Goal: Information Seeking & Learning: Find specific fact

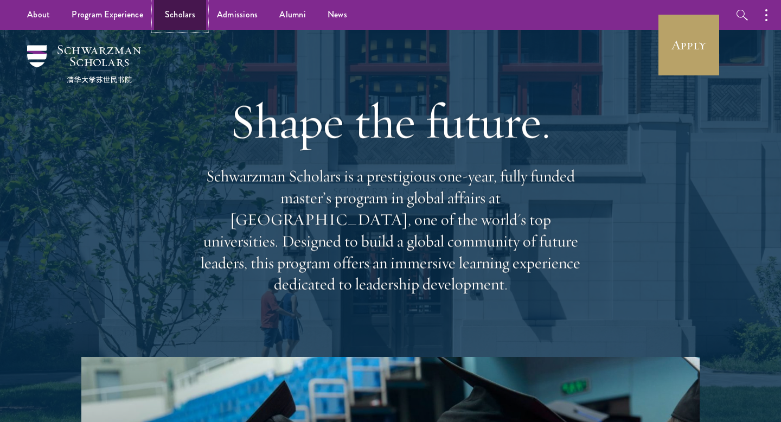
click at [183, 25] on link "Scholars" at bounding box center [180, 15] width 52 height 30
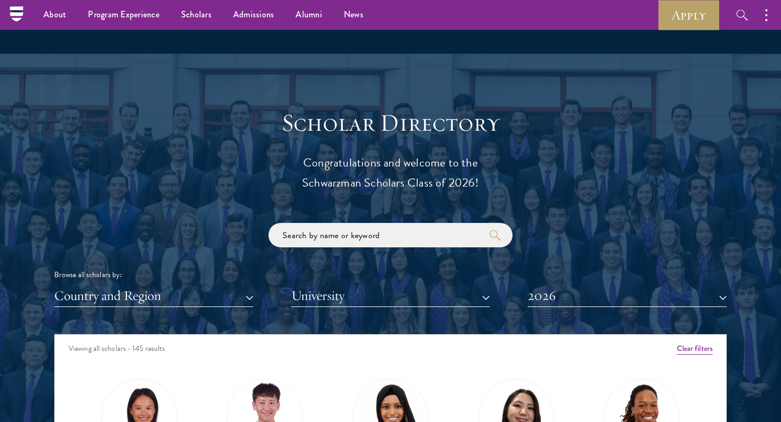
scroll to position [1099, 0]
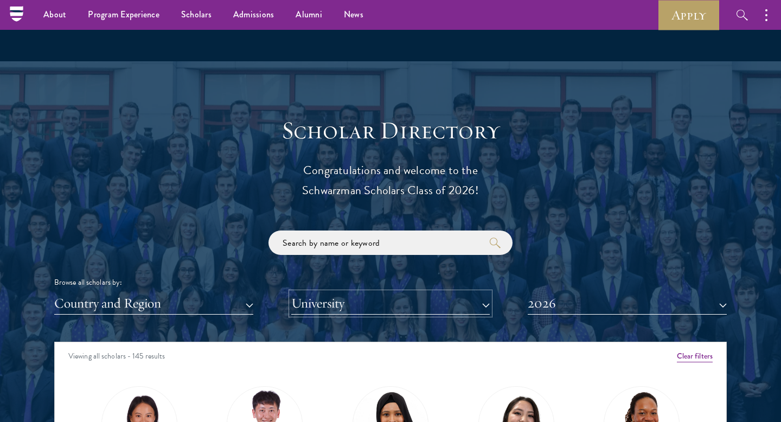
click at [309, 304] on button "University" at bounding box center [390, 304] width 199 height 22
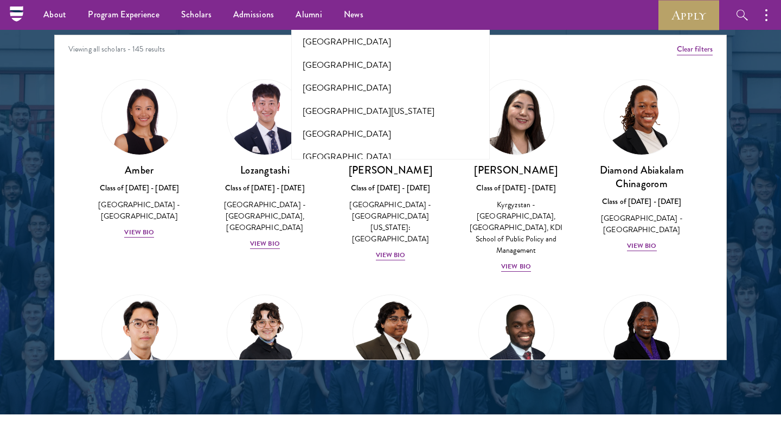
scroll to position [9802, 0]
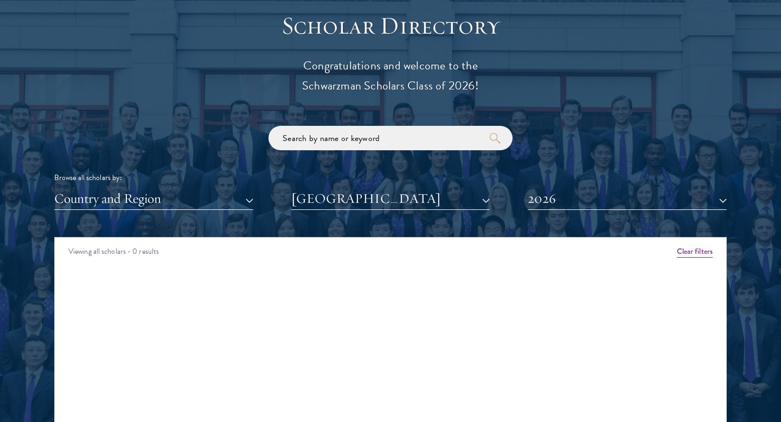
scroll to position [1212, 0]
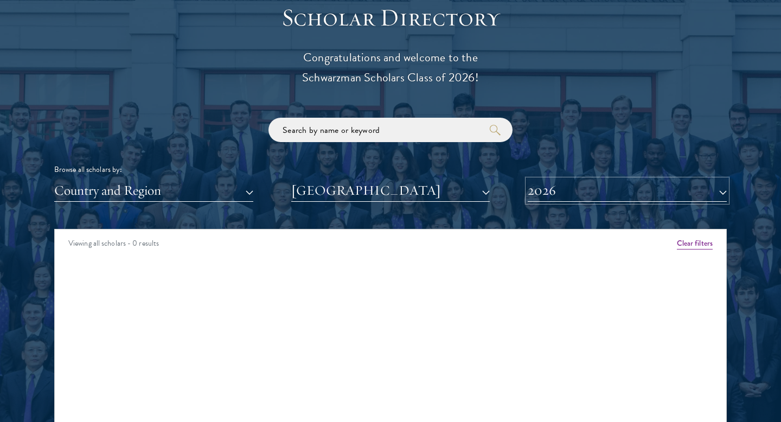
click at [575, 193] on button "2026" at bounding box center [627, 191] width 199 height 22
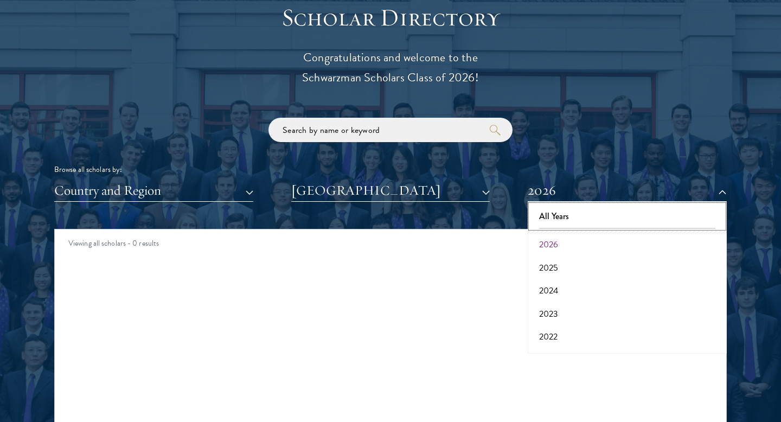
click at [569, 214] on button "All Years" at bounding box center [627, 216] width 193 height 23
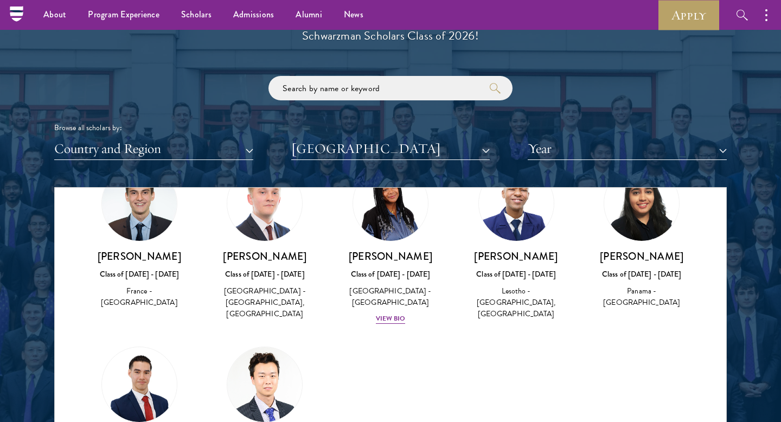
scroll to position [1250, 0]
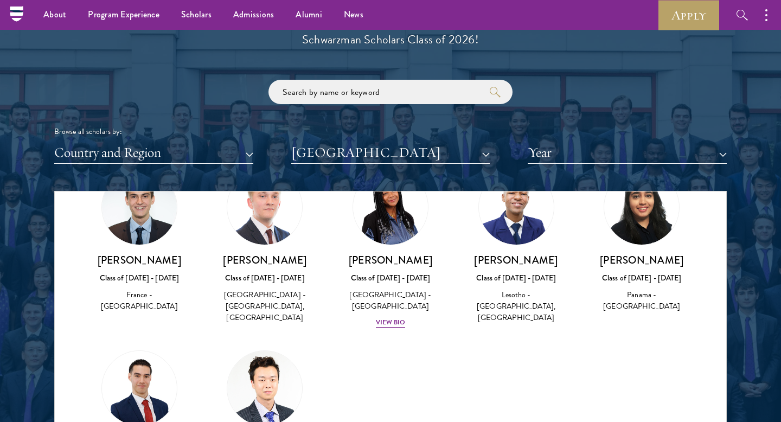
click at [505, 227] on img at bounding box center [516, 207] width 75 height 75
click at [516, 310] on div "Lesotho - [GEOGRAPHIC_DATA], [GEOGRAPHIC_DATA]" at bounding box center [517, 306] width 104 height 34
click at [514, 262] on h3 "[PERSON_NAME]" at bounding box center [517, 260] width 104 height 14
click at [516, 230] on img at bounding box center [516, 207] width 75 height 75
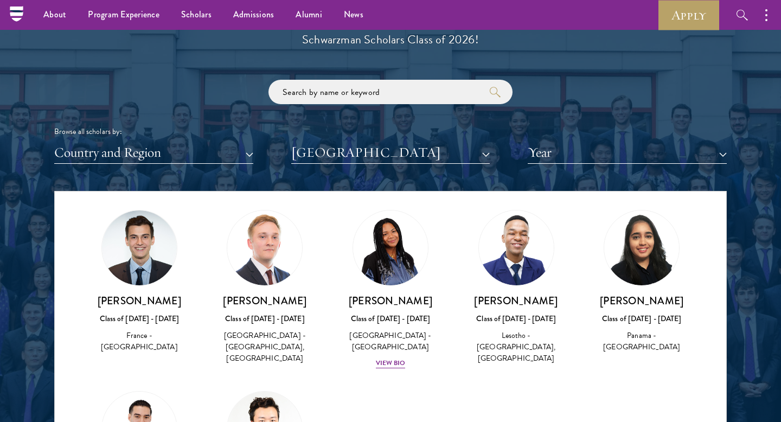
scroll to position [16, 0]
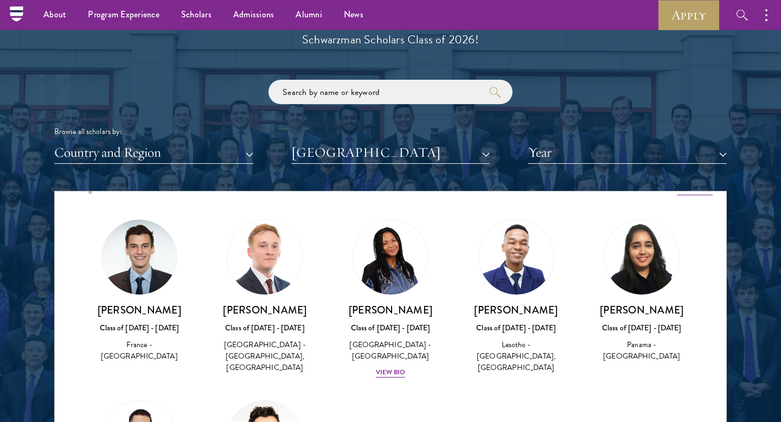
click at [518, 300] on div "[PERSON_NAME] Class of [DATE] - [DATE] [GEOGRAPHIC_DATA] - [GEOGRAPHIC_DATA], […" at bounding box center [517, 296] width 104 height 155
click at [517, 308] on h3 "[PERSON_NAME]" at bounding box center [517, 310] width 104 height 14
click at [516, 324] on div "Class of [DATE] - [DATE]" at bounding box center [517, 327] width 104 height 11
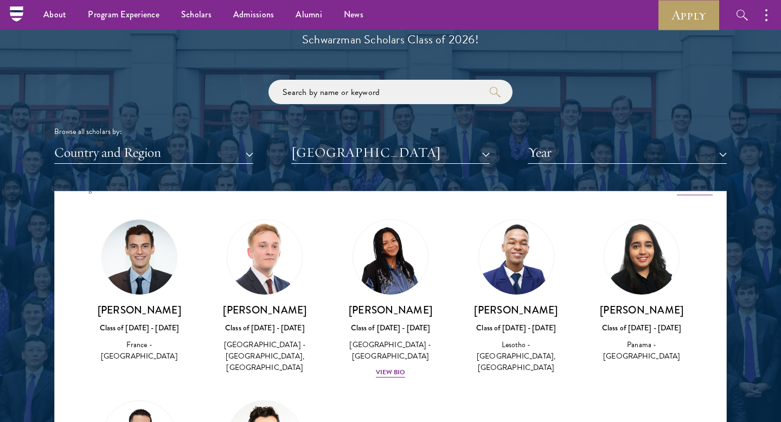
click at [514, 341] on div "Lesotho - [GEOGRAPHIC_DATA], [GEOGRAPHIC_DATA]" at bounding box center [517, 356] width 104 height 34
click at [514, 348] on div "Lesotho - [GEOGRAPHIC_DATA], [GEOGRAPHIC_DATA]" at bounding box center [517, 356] width 104 height 34
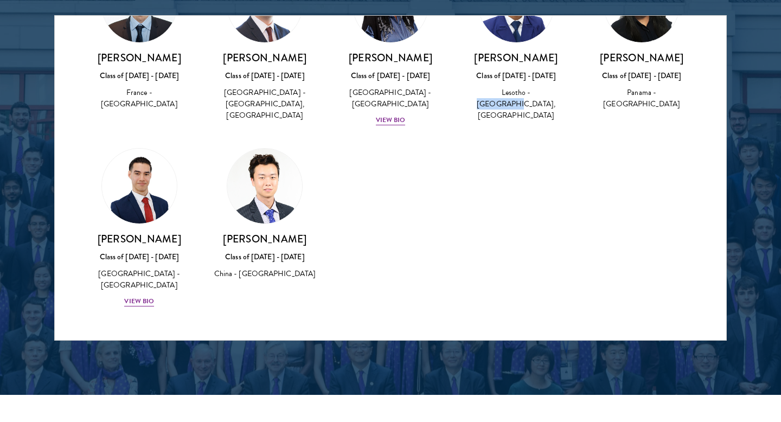
scroll to position [1430, 0]
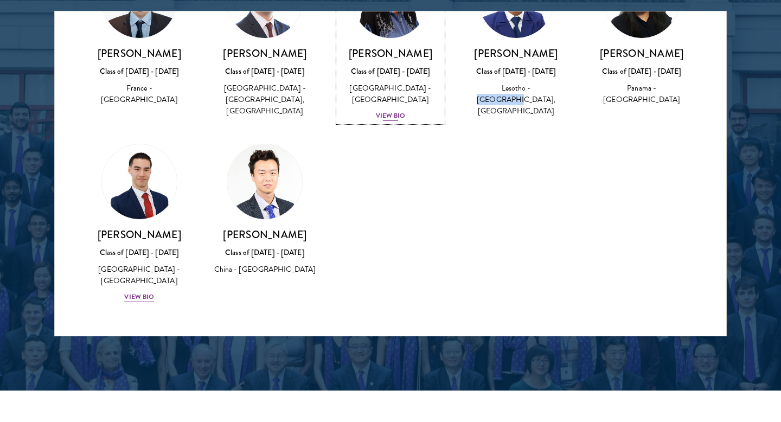
click at [387, 118] on div "View Bio" at bounding box center [391, 116] width 30 height 10
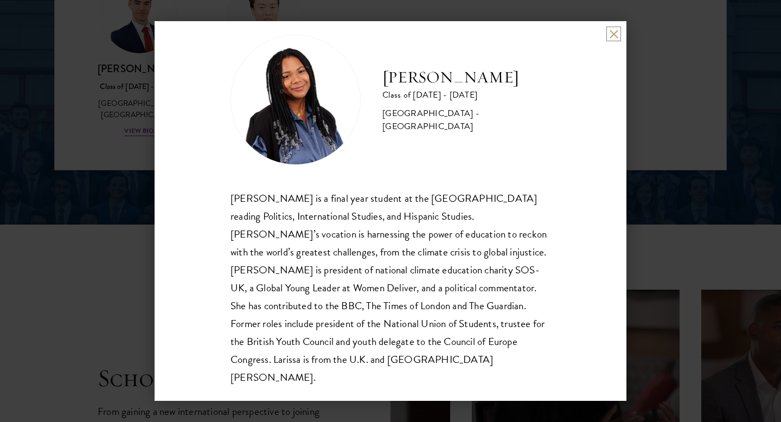
scroll to position [1600, 0]
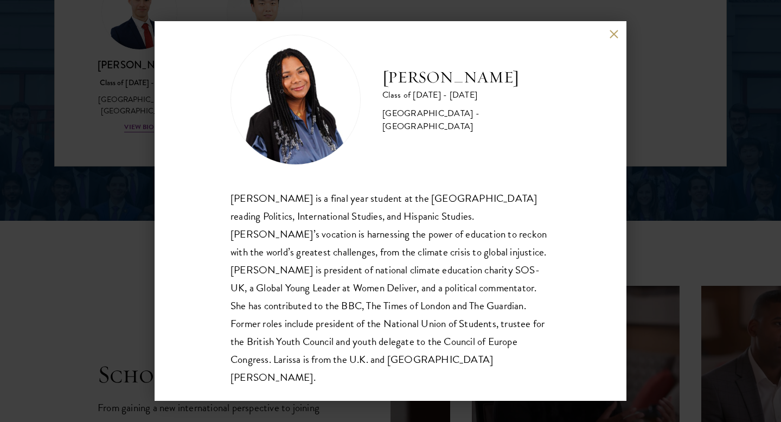
click at [608, 31] on div "[PERSON_NAME] Class of [DATE] - [DATE] [GEOGRAPHIC_DATA] - [GEOGRAPHIC_DATA] [P…" at bounding box center [391, 211] width 472 height 380
click at [611, 31] on button at bounding box center [613, 33] width 9 height 9
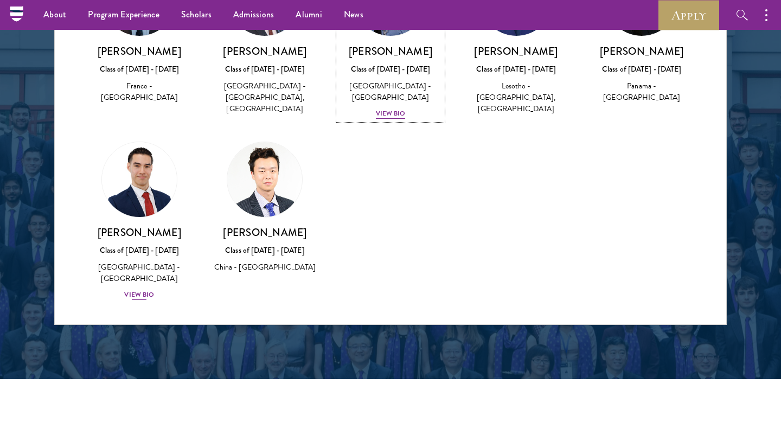
scroll to position [93, 0]
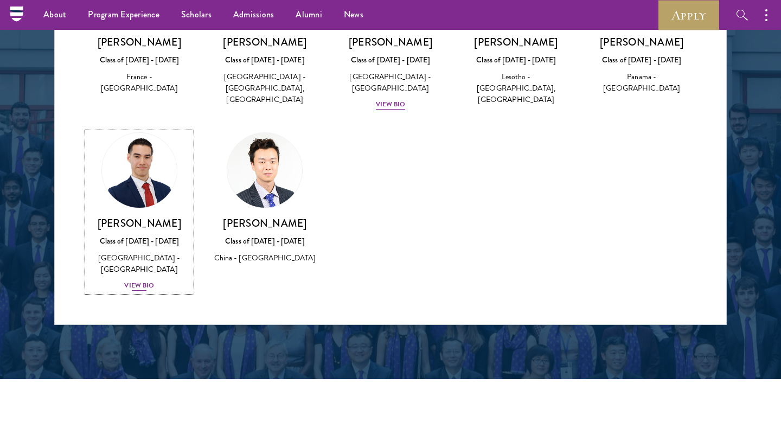
click at [137, 284] on div "View Bio" at bounding box center [139, 286] width 30 height 10
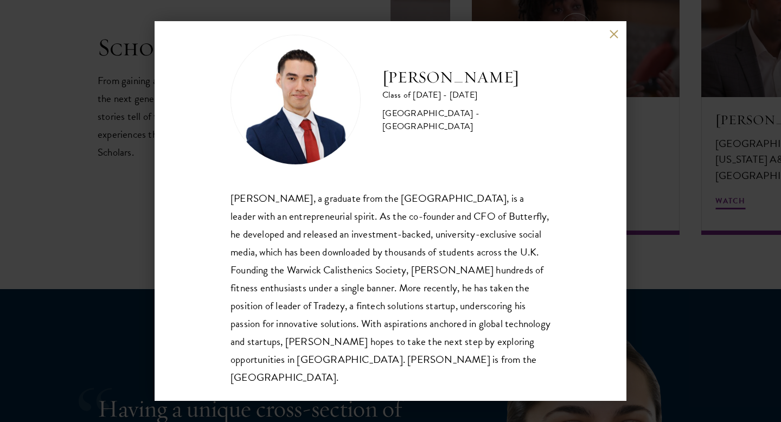
scroll to position [1928, 0]
click at [613, 36] on button at bounding box center [613, 33] width 9 height 9
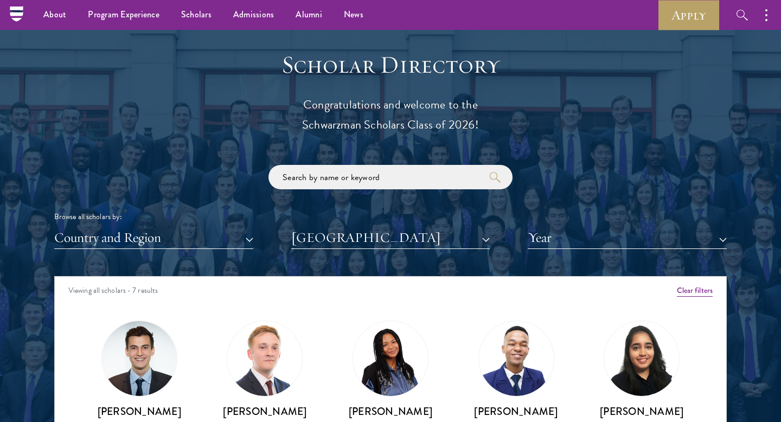
scroll to position [1162, 0]
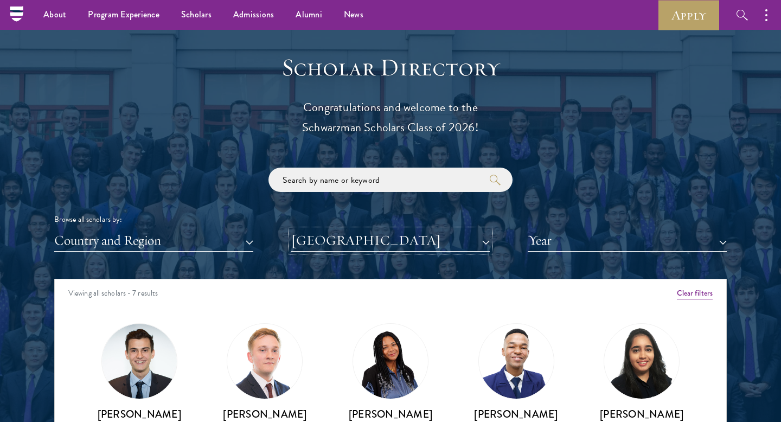
click at [421, 239] on button "[GEOGRAPHIC_DATA]" at bounding box center [390, 241] width 199 height 22
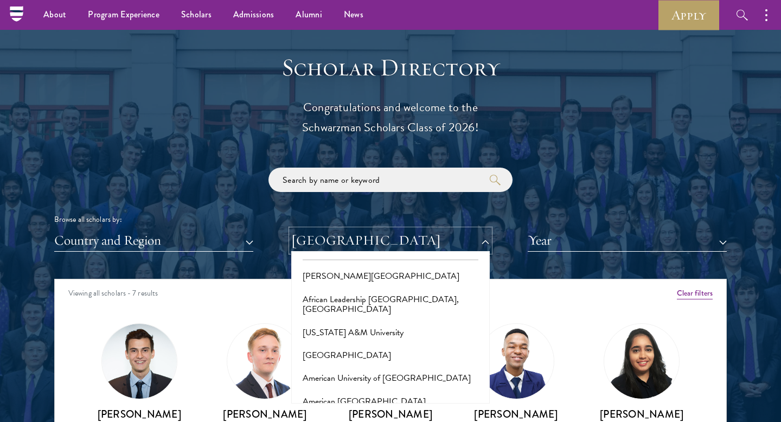
scroll to position [0, 0]
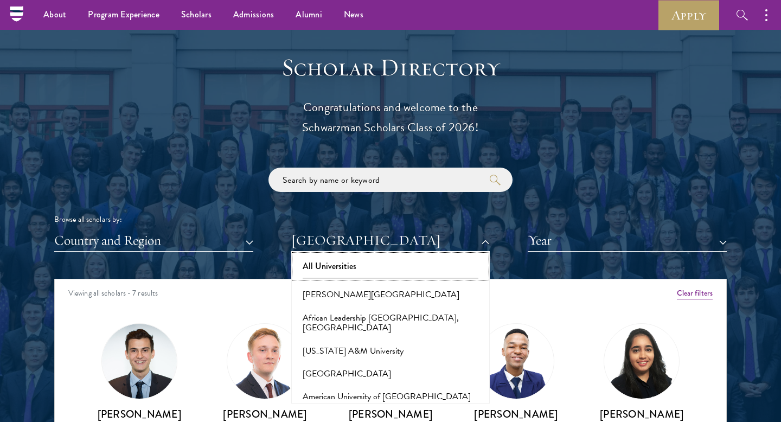
click at [370, 271] on button "All Universities" at bounding box center [391, 266] width 193 height 23
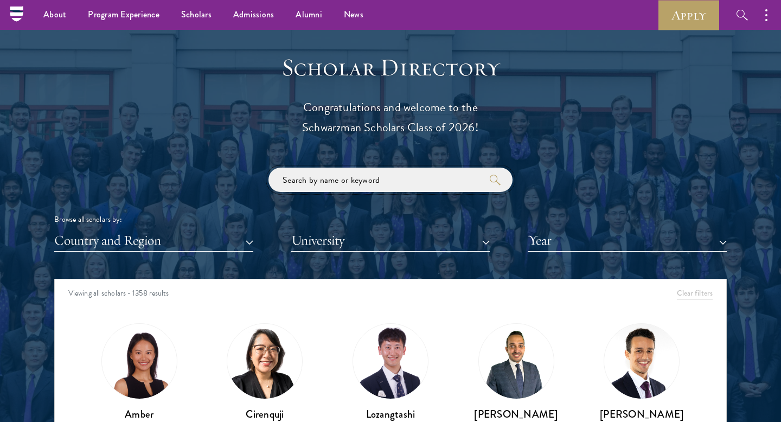
click at [348, 183] on input "search" at bounding box center [391, 180] width 244 height 24
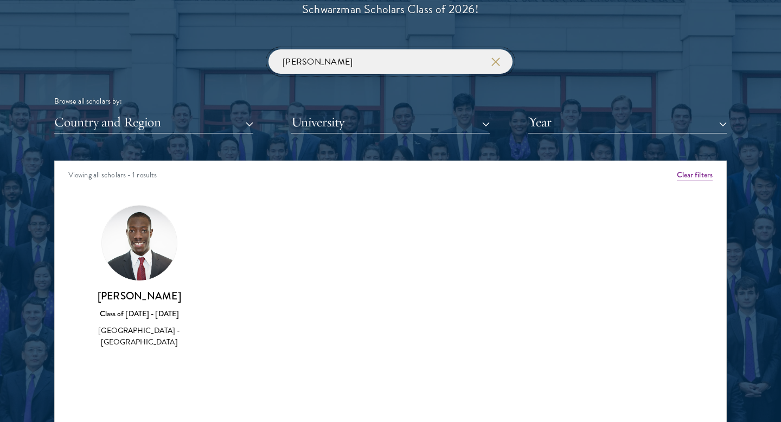
scroll to position [1288, 0]
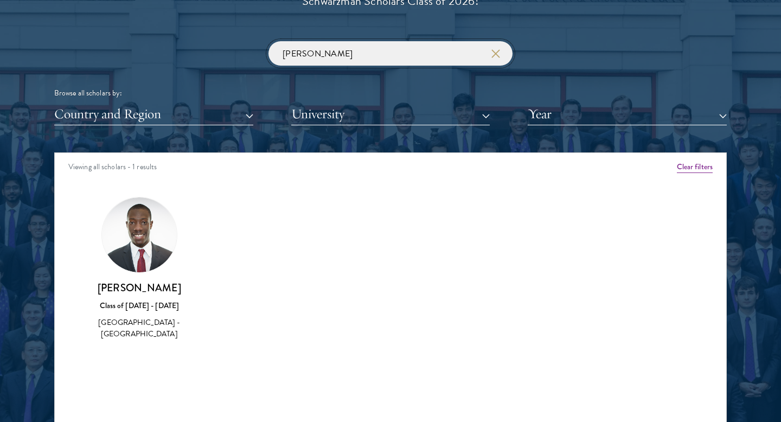
type input "[PERSON_NAME]"
click at [144, 234] on img at bounding box center [139, 235] width 75 height 75
click at [139, 303] on div "Class of [DATE] - [DATE]" at bounding box center [139, 305] width 104 height 11
click at [140, 290] on h3 "[PERSON_NAME]" at bounding box center [139, 288] width 104 height 14
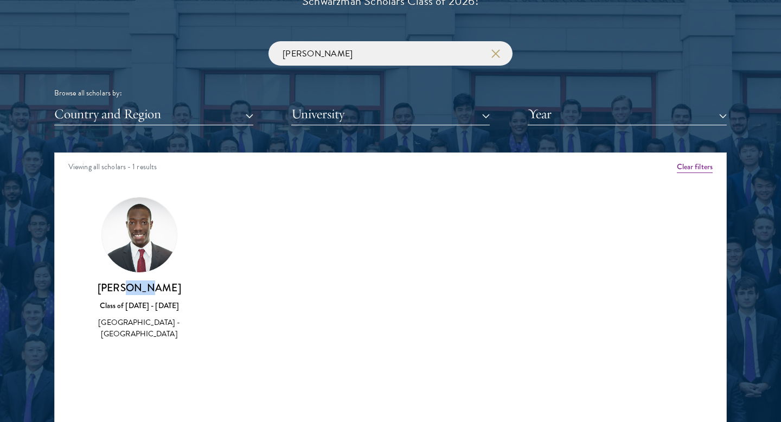
click at [140, 290] on h3 "[PERSON_NAME]" at bounding box center [139, 288] width 104 height 14
click at [139, 315] on div "[PERSON_NAME] Gunu Class of [DATE] - [DATE] [GEOGRAPHIC_DATA] - [GEOGRAPHIC_DAT…" at bounding box center [139, 311] width 104 height 60
click at [139, 327] on div "[GEOGRAPHIC_DATA] - [GEOGRAPHIC_DATA]" at bounding box center [139, 328] width 104 height 23
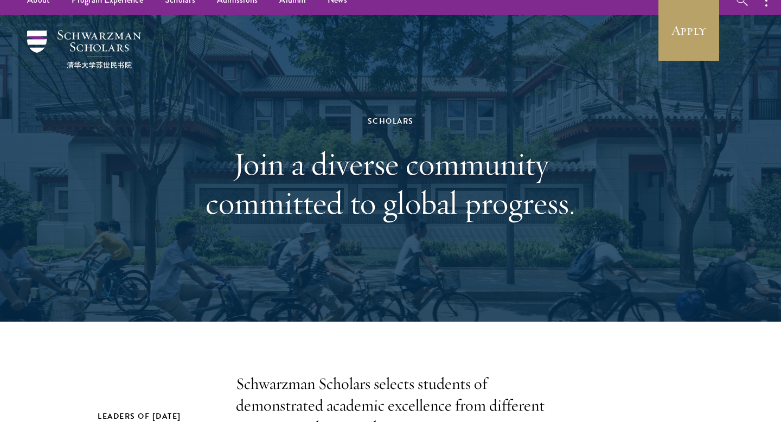
scroll to position [0, 0]
